Goal: Task Accomplishment & Management: Manage account settings

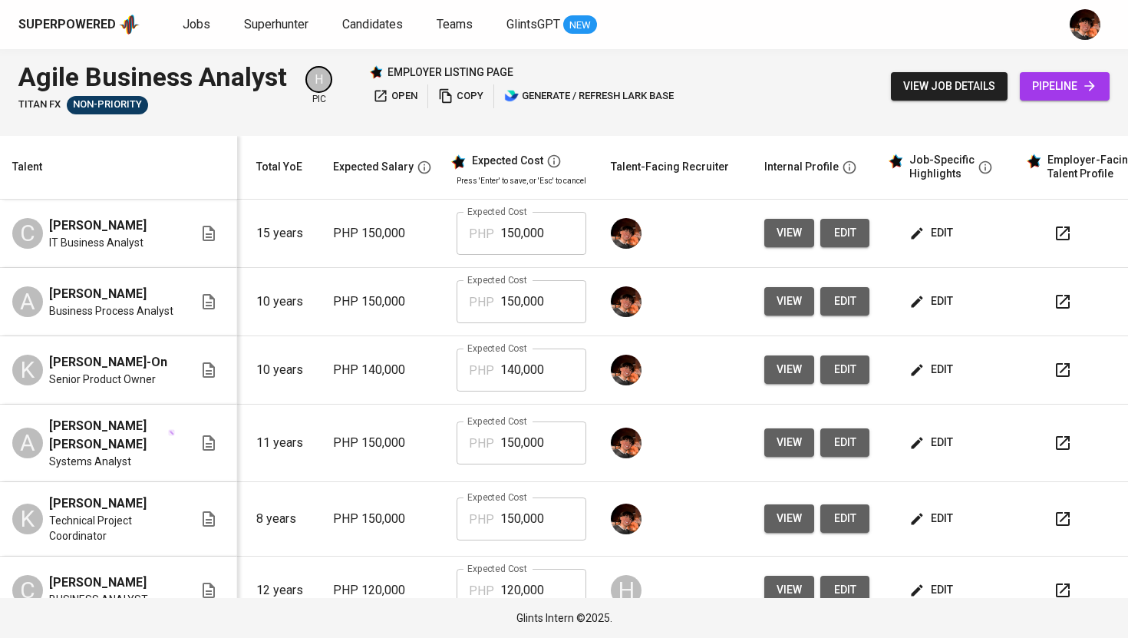
scroll to position [0, 186]
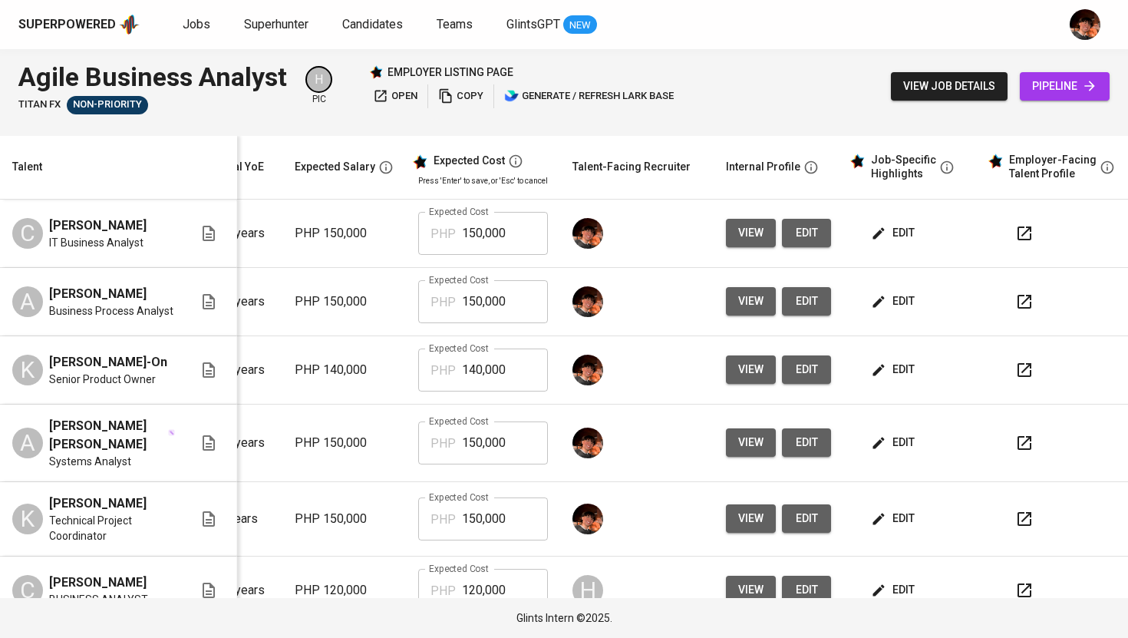
click at [887, 231] on span "edit" at bounding box center [894, 232] width 41 height 19
click at [1016, 233] on icon "button" at bounding box center [1025, 233] width 18 height 18
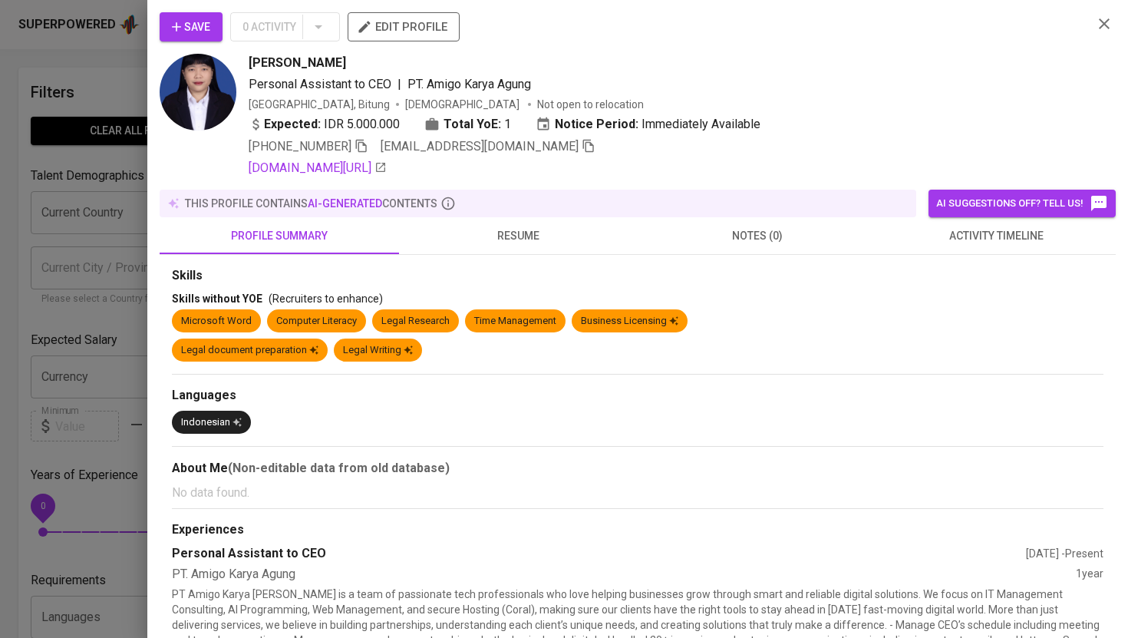
click at [134, 55] on div at bounding box center [564, 319] width 1128 height 638
